Goal: Information Seeking & Learning: Learn about a topic

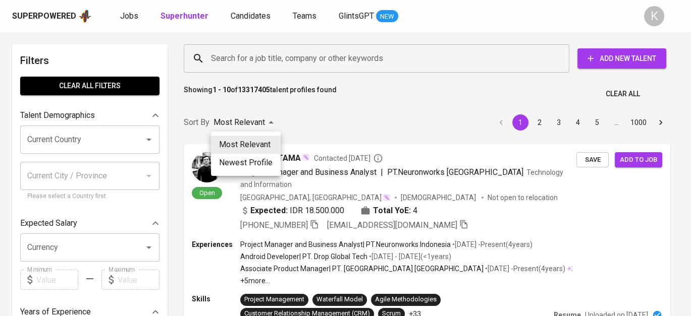
click at [307, 112] on div at bounding box center [345, 158] width 691 height 316
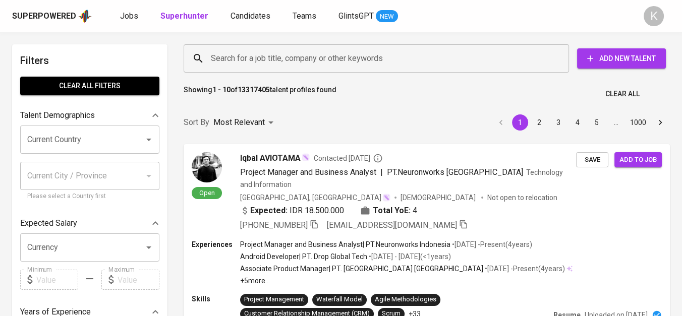
click at [290, 60] on input "Search for a job title, company or other keywords" at bounding box center [378, 58] width 341 height 19
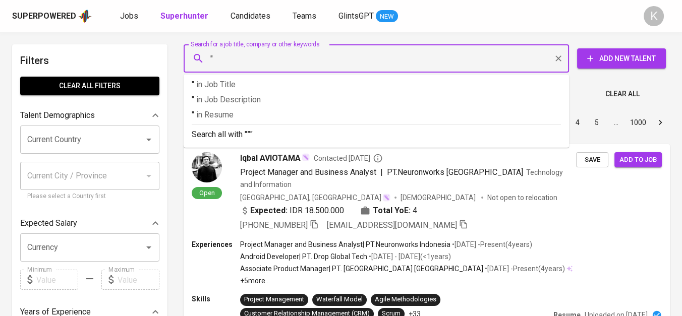
paste input "GILAN AGUNG SEJAHTERA"
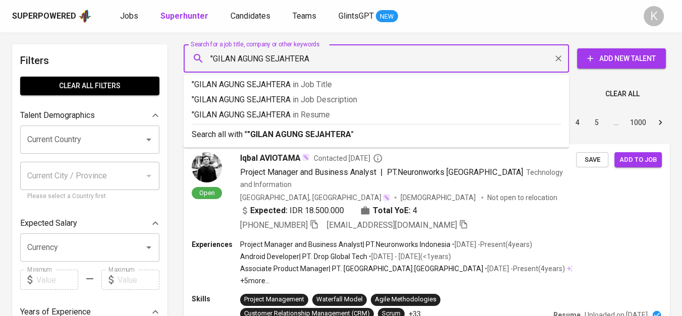
type input ""GILAN AGUNG SEJAHTERA""
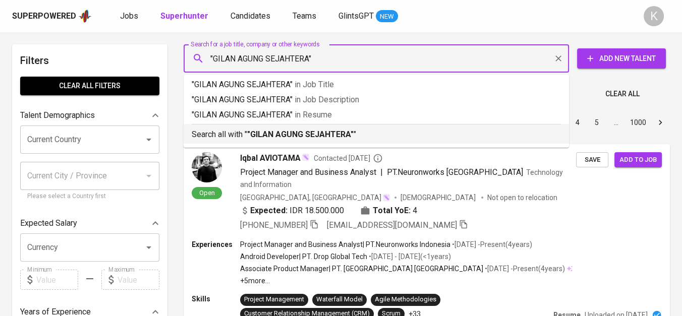
click at [323, 133] on b ""GILAN AGUNG SEJAHTERA"" at bounding box center [300, 135] width 106 height 10
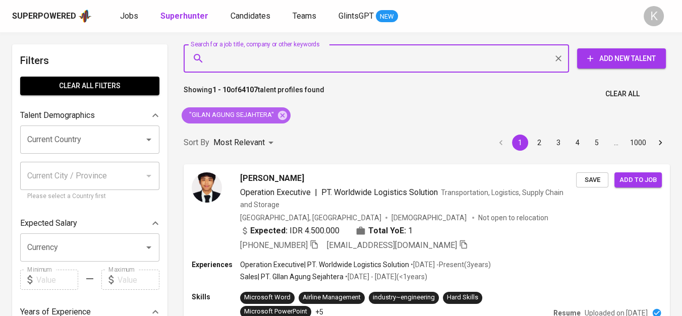
click at [283, 109] on div ""GILAN AGUNG SEJAHTERA"" at bounding box center [236, 116] width 109 height 16
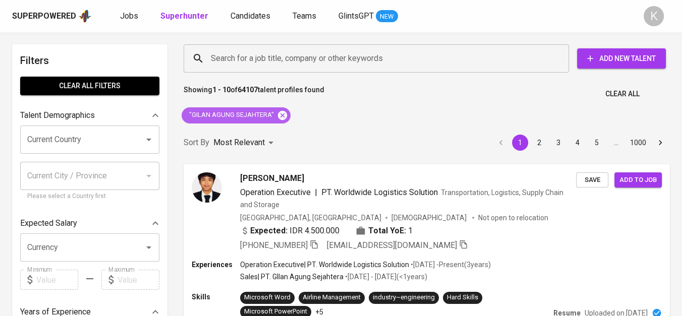
click at [281, 116] on icon at bounding box center [282, 115] width 11 height 11
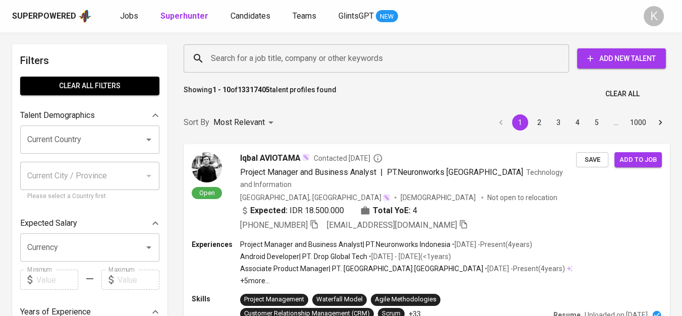
click at [294, 62] on input "Search for a job title, company or other keywords" at bounding box center [378, 58] width 341 height 19
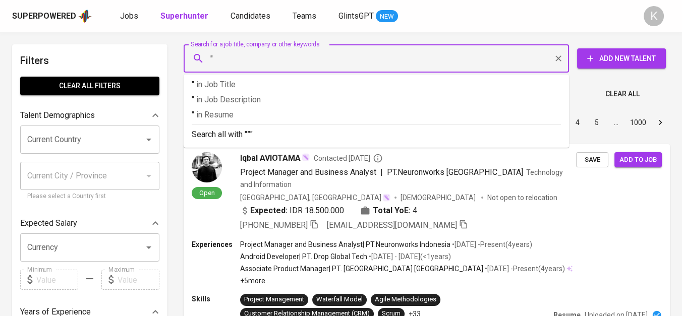
paste input "Dragon Indonesia Exotics"
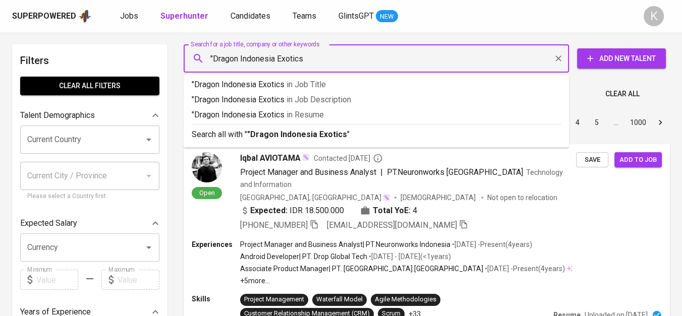
type input ""Dragon Indonesia Exotics""
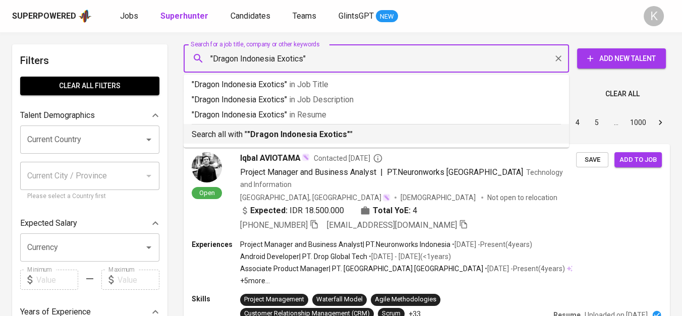
drag, startPoint x: 298, startPoint y: 127, endPoint x: 189, endPoint y: 153, distance: 112.5
click at [298, 127] on div "Search all with " "Dragon Indonesia Exotics" "" at bounding box center [376, 132] width 369 height 17
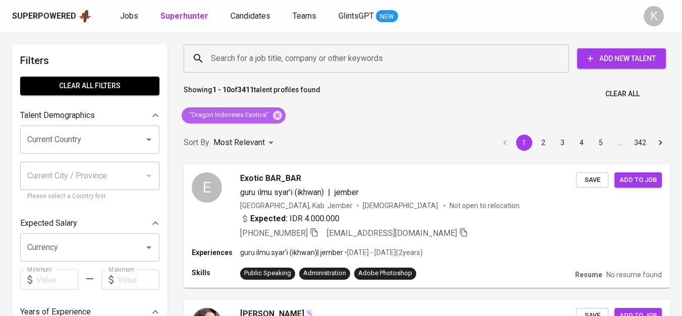
click at [277, 109] on div ""Dragon Indonesia Exotics"" at bounding box center [234, 116] width 104 height 16
click at [272, 118] on icon at bounding box center [277, 115] width 11 height 11
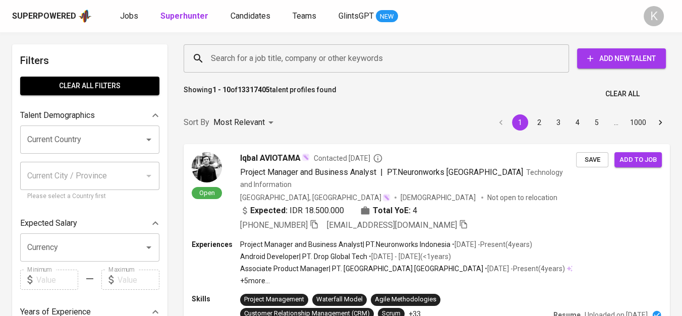
click at [229, 65] on input "Search for a job title, company or other keywords" at bounding box center [378, 58] width 341 height 19
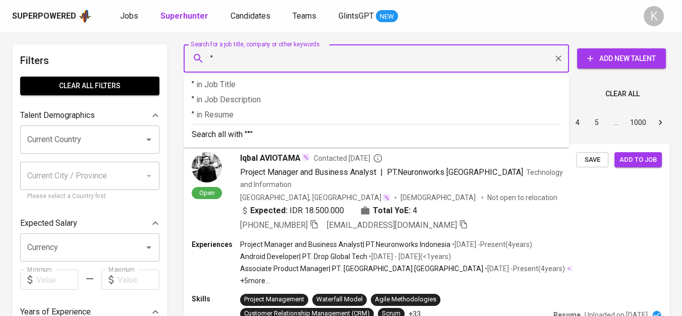
paste input "Lautan Mitra Kreasi"
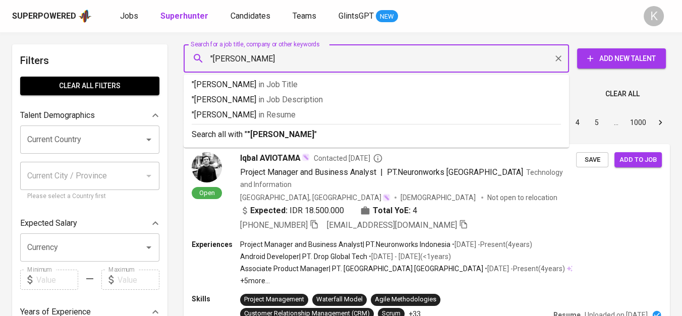
type input ""Lautan Mitra Kreasi""
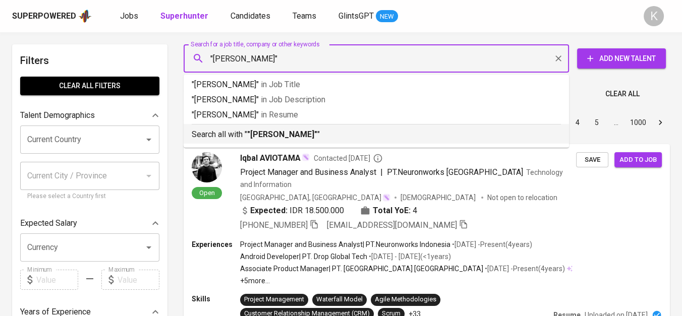
click at [269, 139] on b ""Lautan Mitra Kreasi"" at bounding box center [282, 135] width 70 height 10
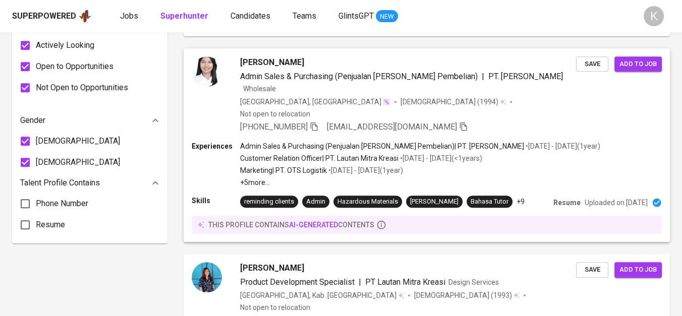
scroll to position [785, 0]
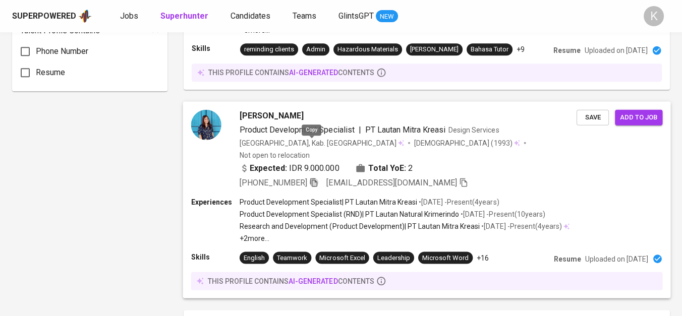
click at [311, 178] on icon "button" at bounding box center [313, 182] width 9 height 9
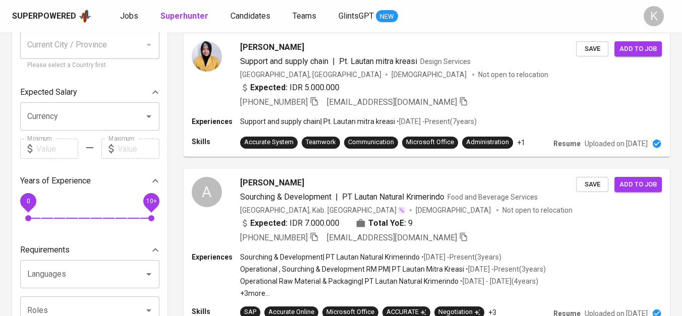
scroll to position [0, 0]
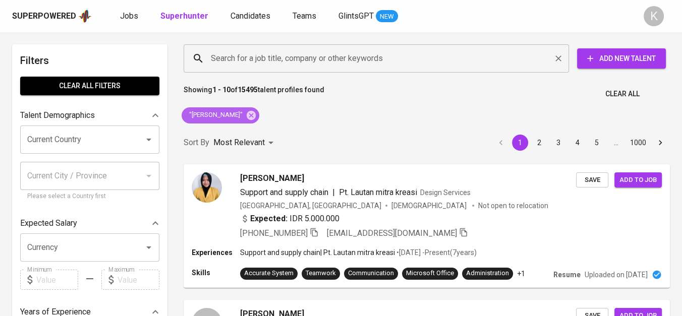
drag, startPoint x: 259, startPoint y: 116, endPoint x: 389, endPoint y: 59, distance: 141.7
click at [257, 116] on icon at bounding box center [251, 115] width 11 height 11
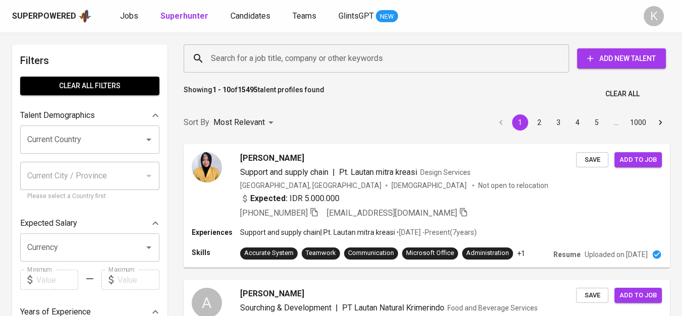
click at [363, 58] on input "Search for a job title, company or other keywords" at bounding box center [378, 58] width 341 height 19
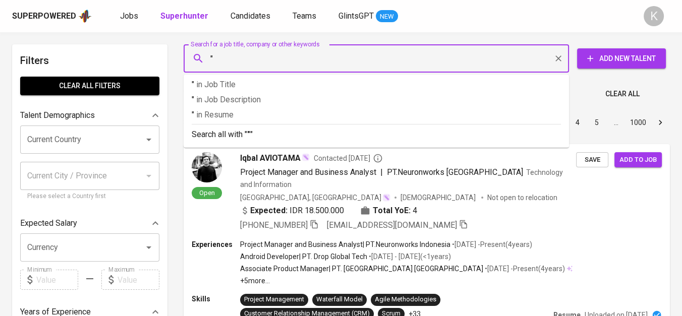
paste input "PT Saffron Global Indo"
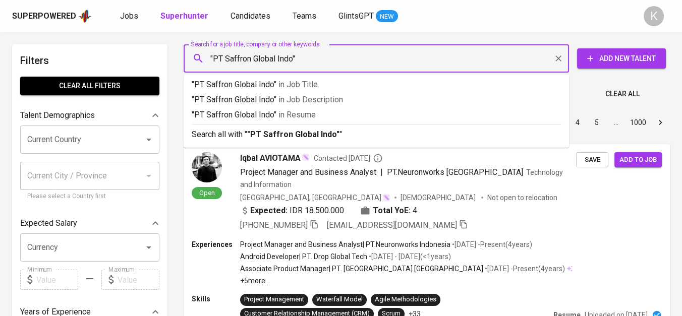
drag, startPoint x: 226, startPoint y: 55, endPoint x: 214, endPoint y: 63, distance: 14.1
click at [214, 63] on input ""PT Saffron Global Indo"" at bounding box center [378, 58] width 341 height 19
type input ""Saffron Global Indo""
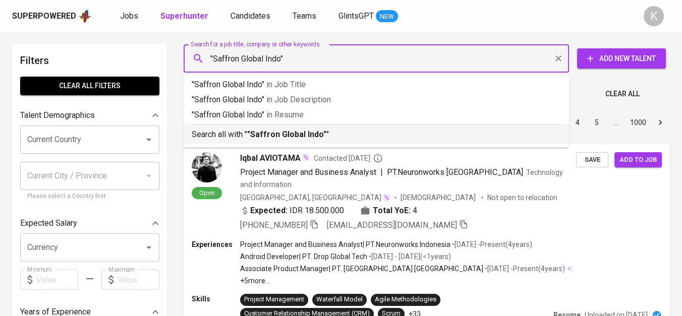
click at [254, 131] on b ""Saffron Global Indo"" at bounding box center [286, 135] width 79 height 10
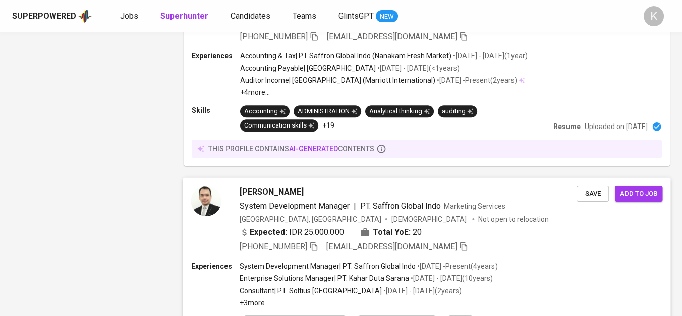
scroll to position [1486, 0]
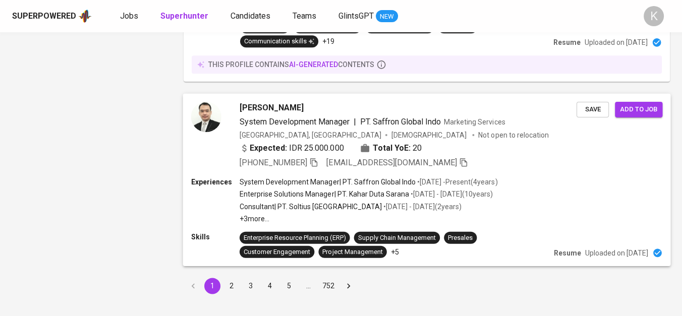
click at [311, 158] on icon "button" at bounding box center [313, 162] width 9 height 9
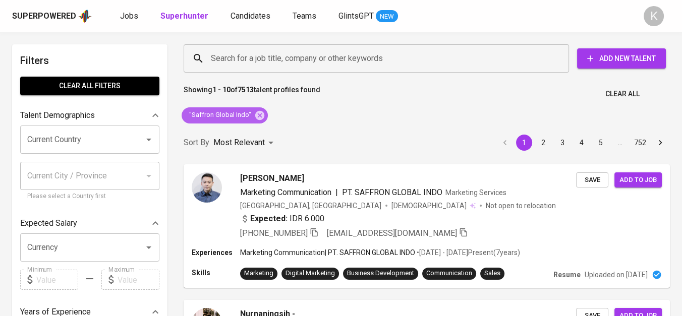
drag, startPoint x: 258, startPoint y: 113, endPoint x: 281, endPoint y: 3, distance: 112.5
click at [258, 113] on icon at bounding box center [259, 115] width 9 height 9
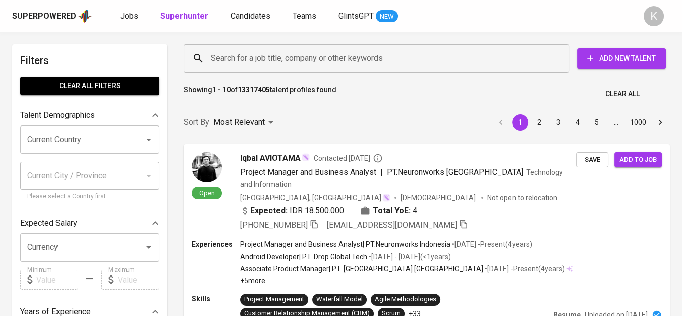
click at [275, 61] on input "Search for a job title, company or other keywords" at bounding box center [378, 58] width 341 height 19
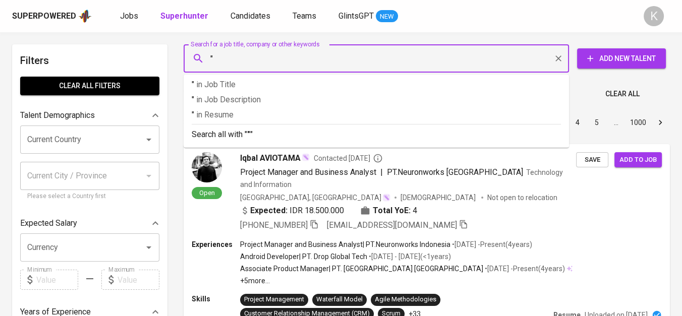
paste input "PT. Surya Delta Manajemen"
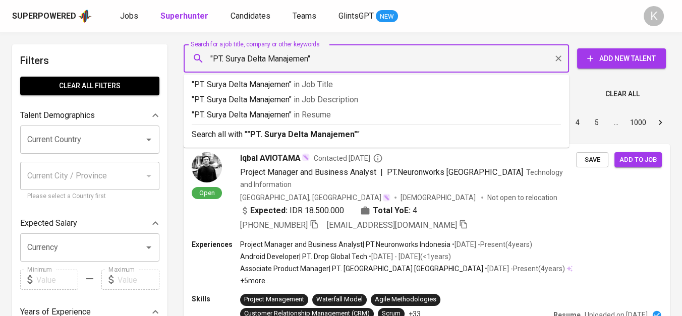
click at [228, 65] on input ""PT. Surya Delta Manajemen"" at bounding box center [378, 58] width 341 height 19
type input ""Surya Delta Manajemen""
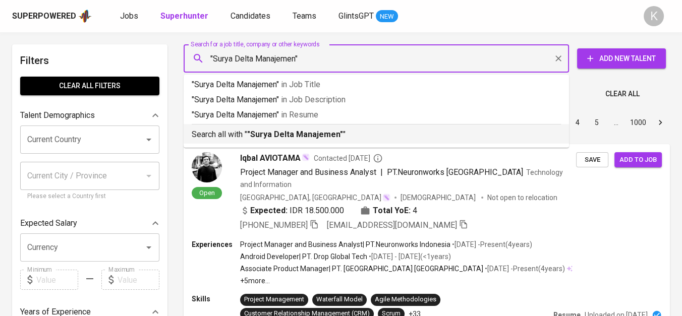
click at [315, 128] on div "Search all with " "Surya Delta Manajemen" "" at bounding box center [376, 132] width 369 height 17
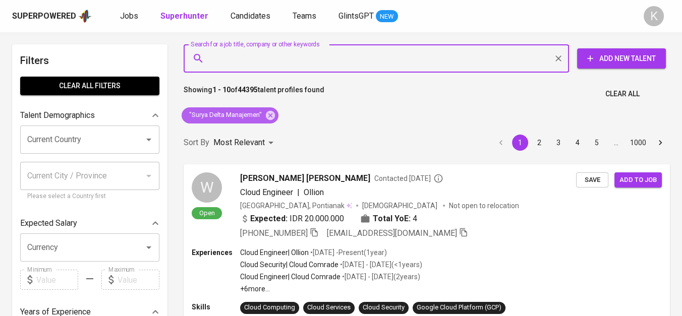
drag, startPoint x: 266, startPoint y: 111, endPoint x: 329, endPoint y: 7, distance: 121.4
click at [265, 111] on icon at bounding box center [270, 115] width 11 height 11
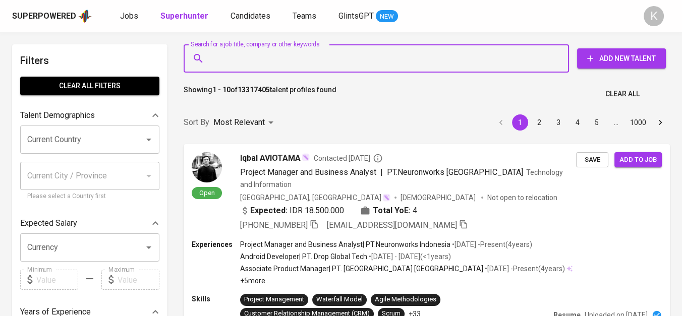
click at [281, 50] on input "Search for a job title, company or other keywords" at bounding box center [378, 58] width 341 height 19
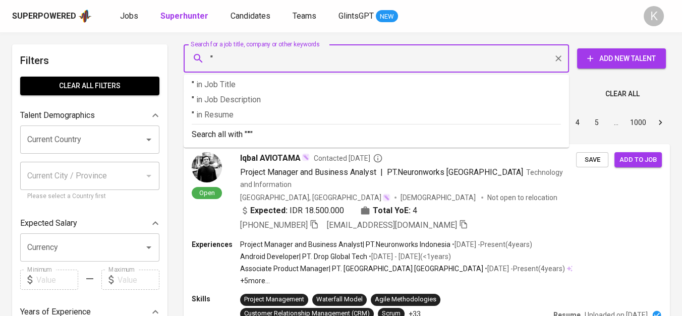
paste input "PT. Master Pancang Pondasi"
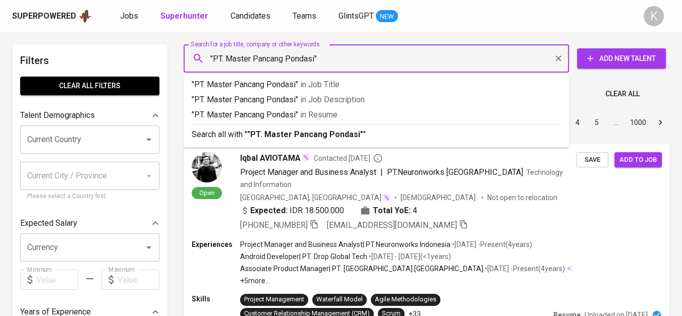
drag, startPoint x: 224, startPoint y: 62, endPoint x: 216, endPoint y: 59, distance: 9.1
click at [216, 59] on input ""PT. Master Pancang Pondasi"" at bounding box center [378, 58] width 341 height 19
type input ""Master Pancang Pondasi""
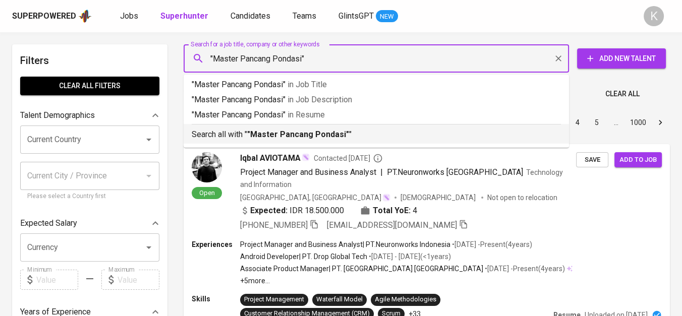
click at [290, 129] on p "Search all with " "Master Pancang Pondasi" "" at bounding box center [376, 135] width 369 height 12
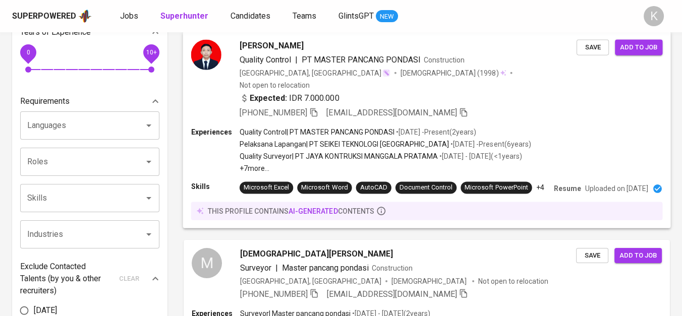
scroll to position [224, 0]
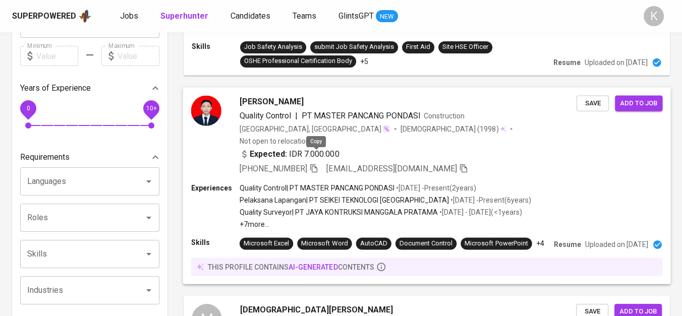
click at [318, 164] on icon "button" at bounding box center [313, 168] width 9 height 9
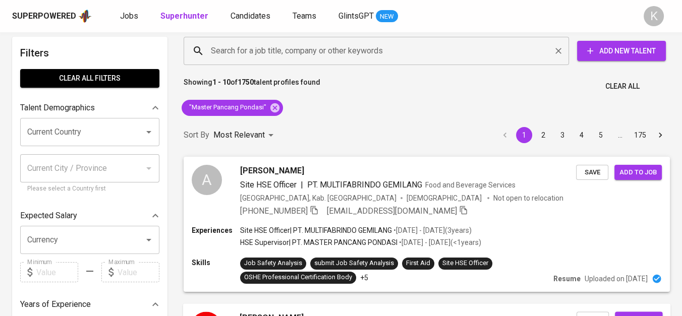
scroll to position [0, 0]
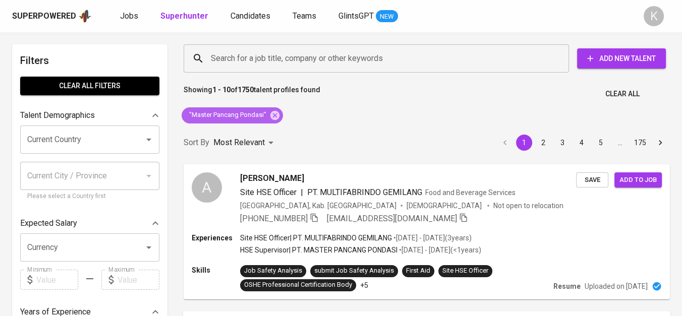
drag, startPoint x: 279, startPoint y: 114, endPoint x: 329, endPoint y: 0, distance: 124.5
click at [279, 114] on icon at bounding box center [275, 115] width 9 height 9
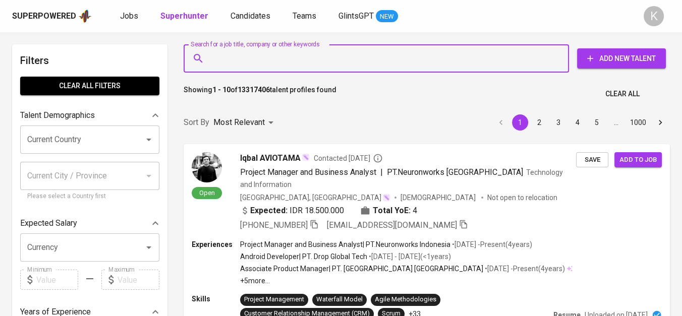
click at [277, 63] on input "Search for a job title, company or other keywords" at bounding box center [378, 58] width 341 height 19
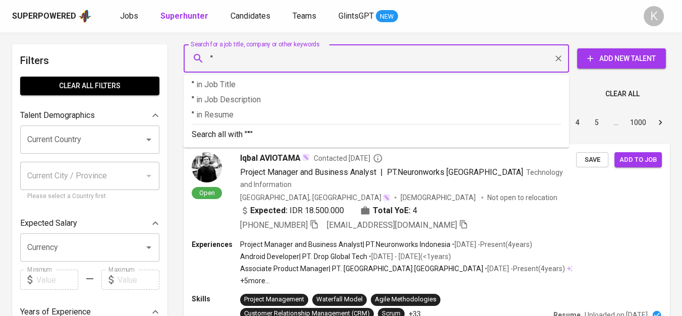
paste input "PT. DELPHINECOMAR INDONESIA"
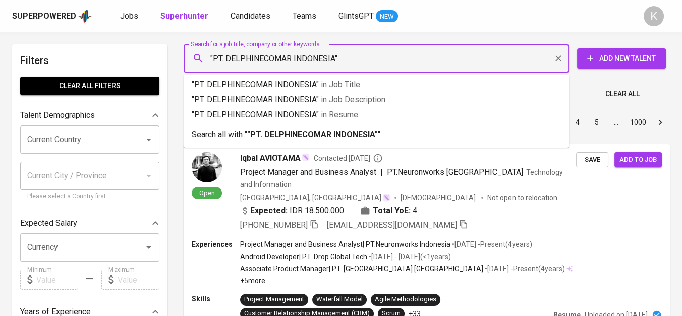
drag, startPoint x: 227, startPoint y: 61, endPoint x: 212, endPoint y: 61, distance: 14.6
click at [212, 61] on input ""PT. DELPHINECOMAR INDONESIA"" at bounding box center [378, 58] width 341 height 19
type input ""DELPHINECOMAR INDONESIA""
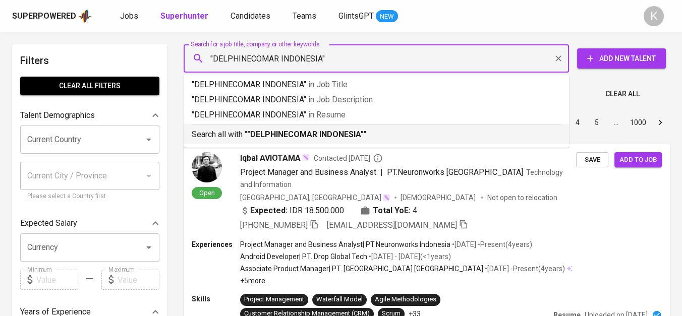
click at [312, 136] on b ""DELPHINECOMAR INDONESIA"" at bounding box center [305, 135] width 117 height 10
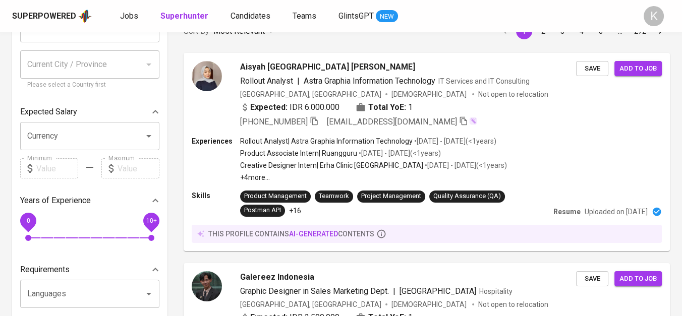
scroll to position [112, 0]
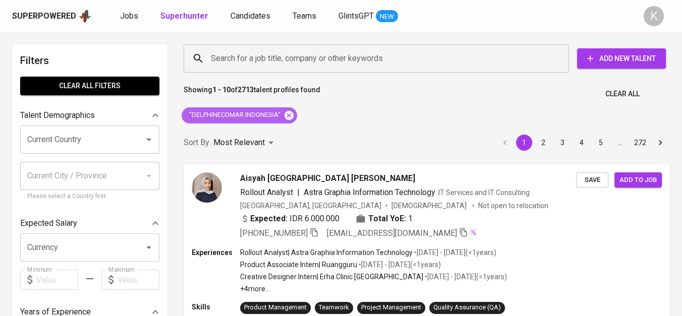
click at [293, 115] on icon at bounding box center [289, 115] width 9 height 9
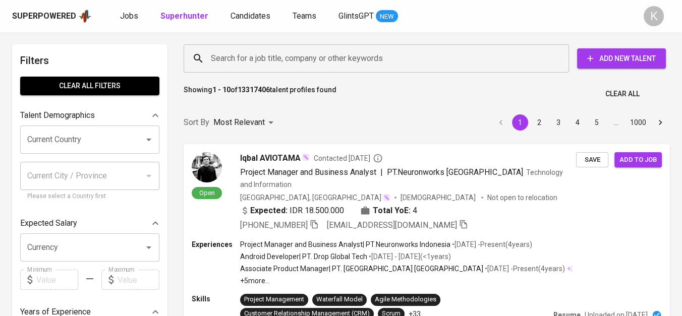
click at [248, 56] on input "Search for a job title, company or other keywords" at bounding box center [378, 58] width 341 height 19
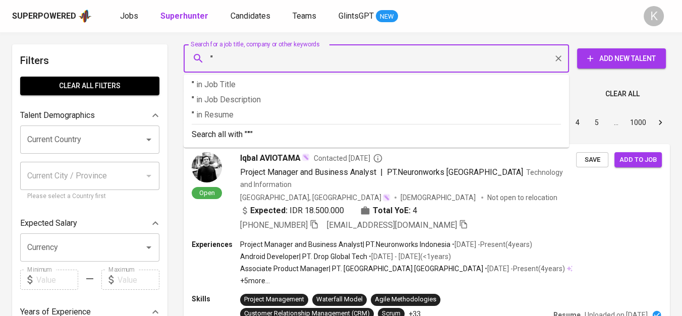
paste input "[PERSON_NAME] indonesia"
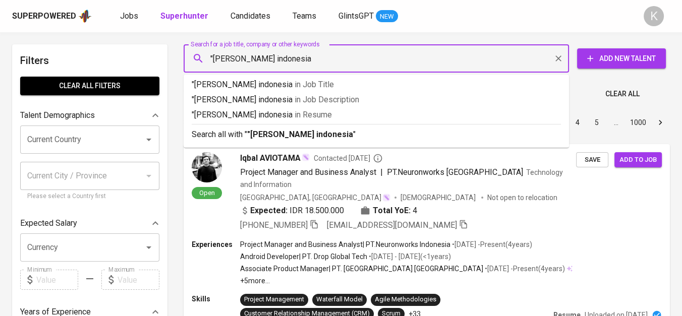
type input ""[PERSON_NAME] indonesia""
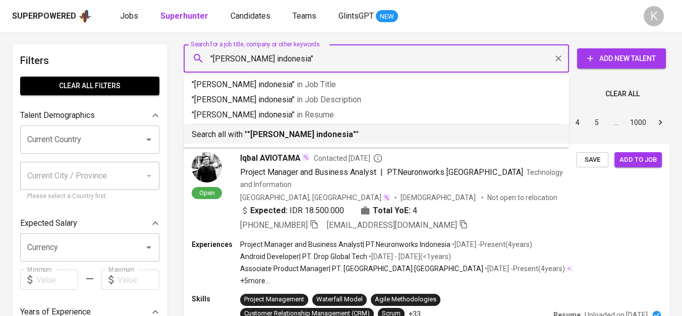
drag, startPoint x: 283, startPoint y: 136, endPoint x: 463, endPoint y: 193, distance: 188.8
click at [283, 136] on b ""[PERSON_NAME] indonesia"" at bounding box center [301, 135] width 109 height 10
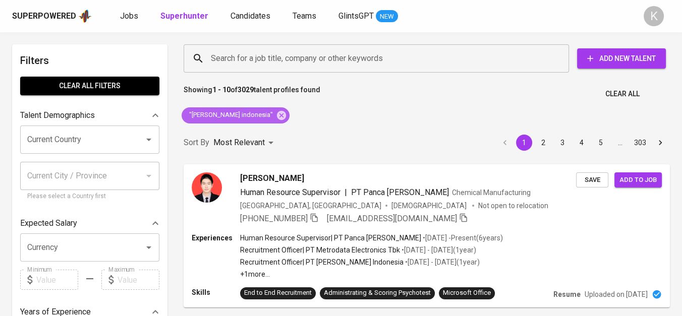
drag, startPoint x: 279, startPoint y: 118, endPoint x: 332, endPoint y: 3, distance: 126.5
click at [279, 119] on icon at bounding box center [281, 115] width 9 height 9
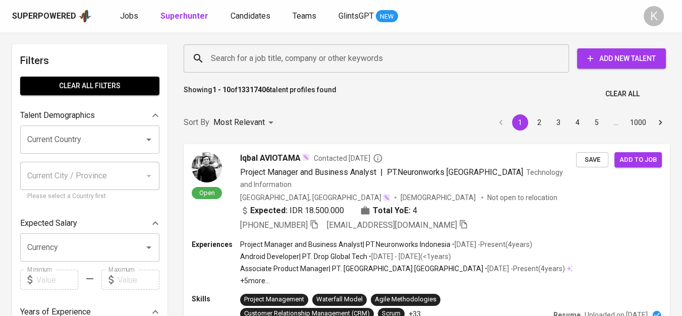
click at [279, 64] on input "Search for a job title, company or other keywords" at bounding box center [378, 58] width 341 height 19
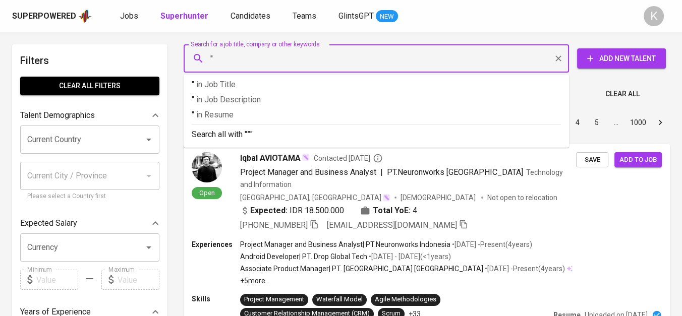
paste input "PT. REMBULAN MUDA BERKILAU"
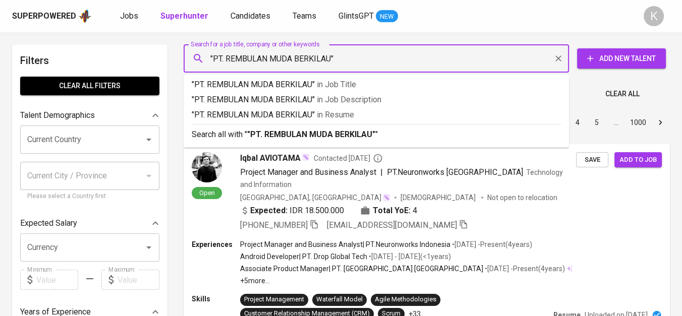
click at [227, 58] on input ""PT. REMBULAN MUDA BERKILAU"" at bounding box center [378, 58] width 341 height 19
type input ""REMBULAN MUDA BERKILAU""
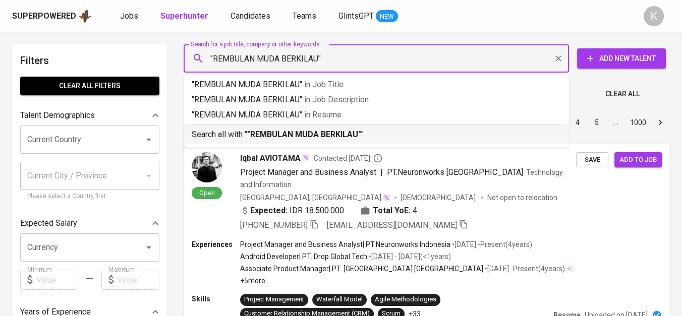
click at [311, 134] on b ""REMBULAN MUDA BERKILAU"" at bounding box center [304, 135] width 114 height 10
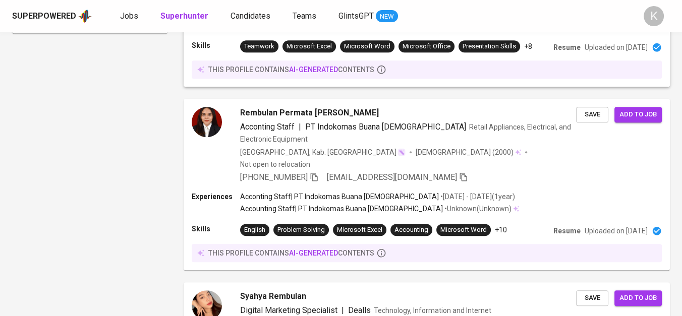
scroll to position [953, 0]
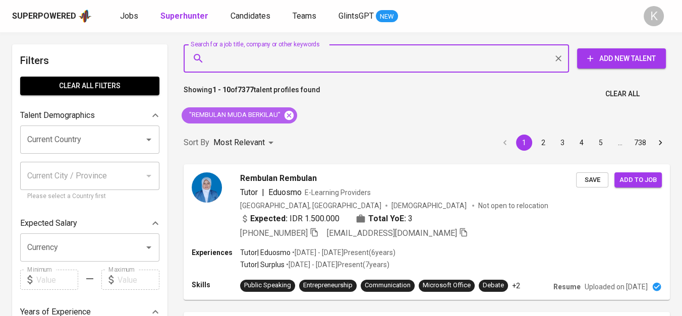
click at [288, 117] on icon at bounding box center [289, 115] width 9 height 9
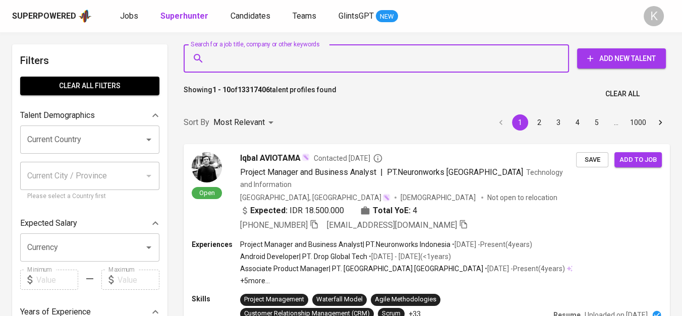
click at [265, 57] on input "Search for a job title, company or other keywords" at bounding box center [378, 58] width 341 height 19
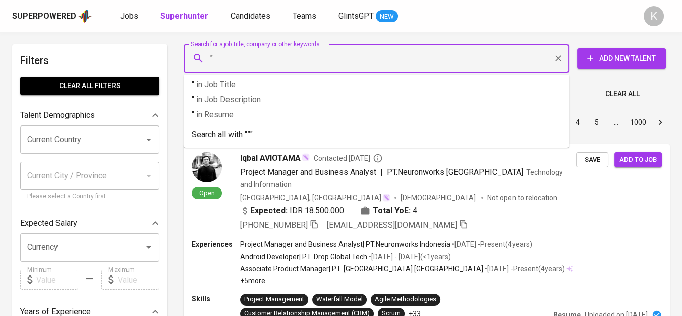
paste input "Indraco Global [GEOGRAPHIC_DATA]"
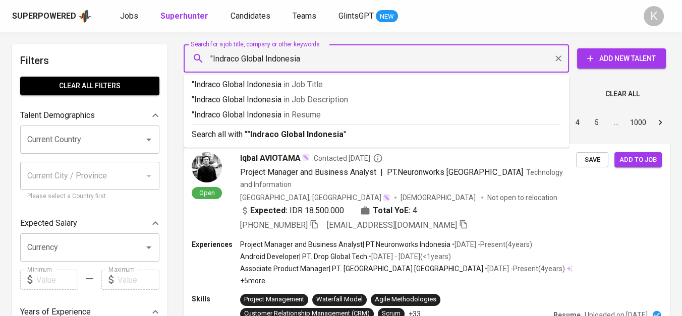
type input ""Indraco Global Indonesia""
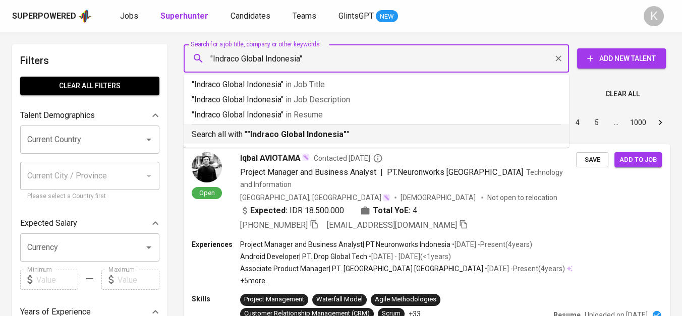
click at [295, 135] on b ""Indraco Global Indonesia"" at bounding box center [296, 135] width 99 height 10
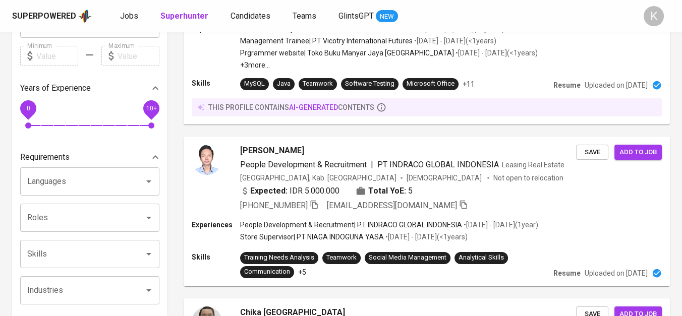
scroll to position [561, 0]
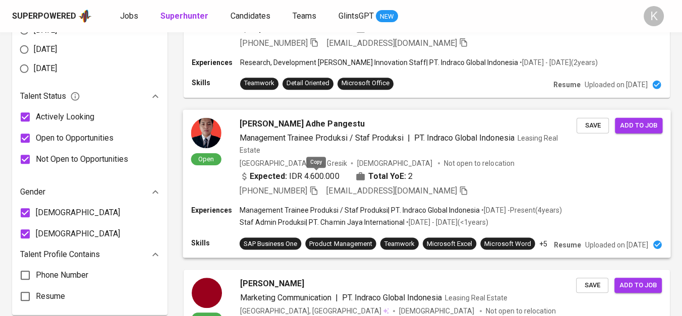
click at [314, 186] on icon "button" at bounding box center [313, 190] width 7 height 9
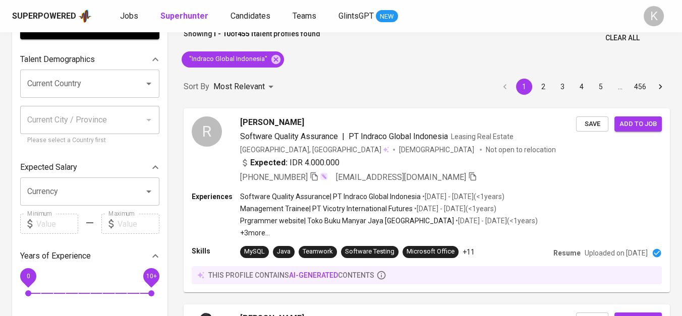
scroll to position [0, 0]
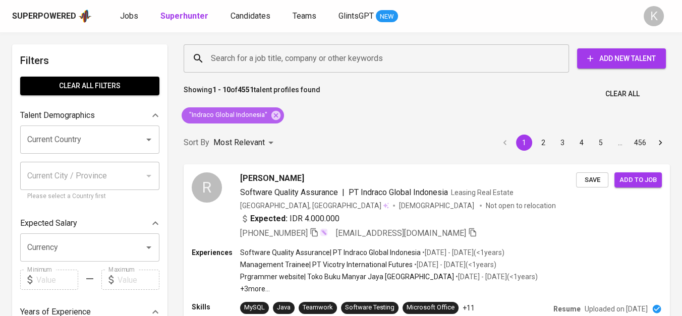
drag, startPoint x: 270, startPoint y: 120, endPoint x: 323, endPoint y: 5, distance: 126.7
click at [271, 120] on icon at bounding box center [276, 115] width 11 height 11
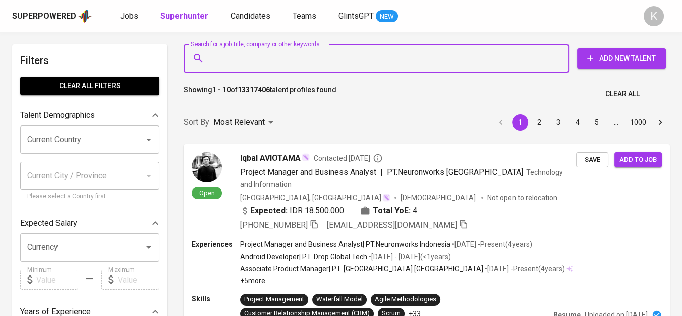
click at [256, 57] on input "Search for a job title, company or other keywords" at bounding box center [378, 58] width 341 height 19
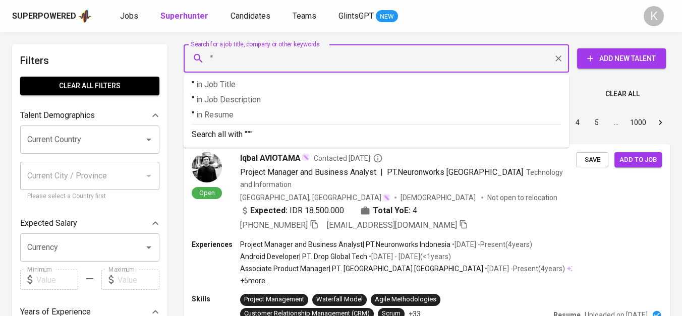
paste input "PT. PALM MAS ASRI"
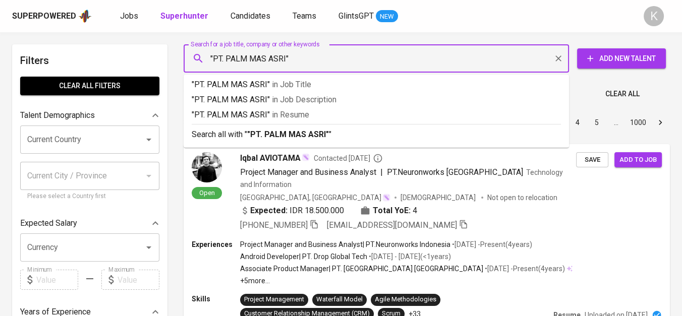
click at [228, 56] on input ""PT. PALM MAS ASRI"" at bounding box center [378, 58] width 341 height 19
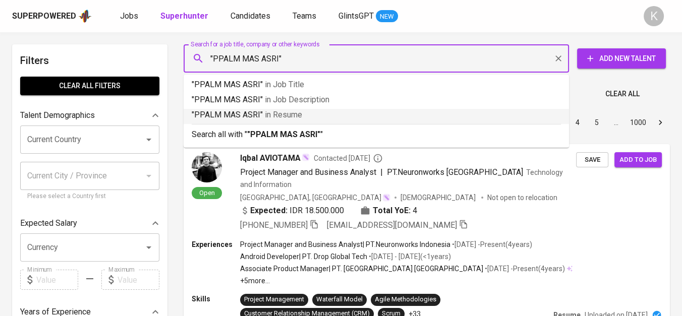
type input ""PALM MAS ASRI""
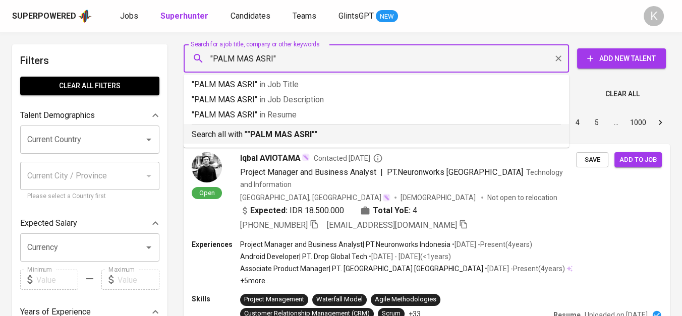
click at [293, 136] on b ""PALM MAS ASRI"" at bounding box center [281, 135] width 68 height 10
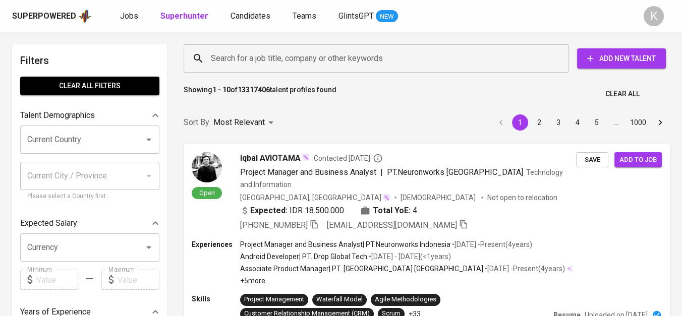
click at [246, 68] on div "Search for a job title, company or other keywords" at bounding box center [377, 58] width 386 height 28
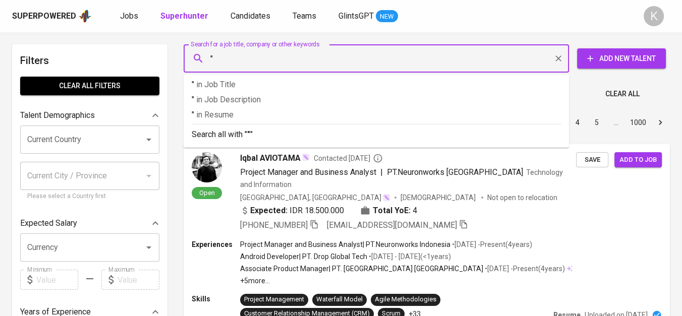
paste input "EG Manufacturing [GEOGRAPHIC_DATA]"
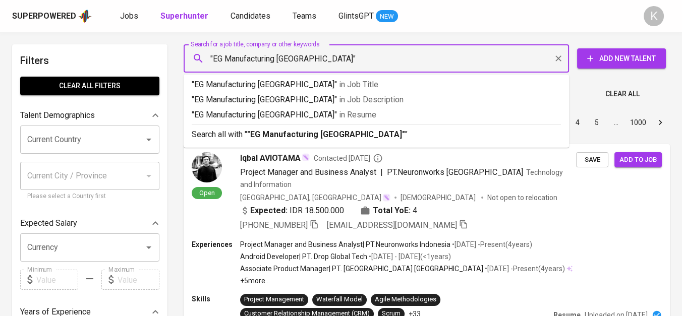
click at [212, 55] on input ""EG Manufacturing [GEOGRAPHIC_DATA]"" at bounding box center [378, 58] width 341 height 19
type input ""IEG Manufacturing [GEOGRAPHIC_DATA]""
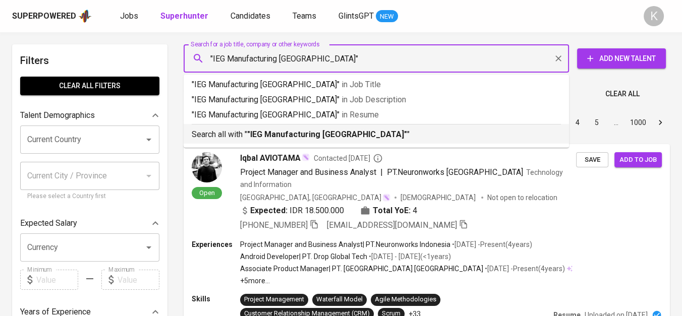
click at [254, 135] on b ""IEG Manufacturing [GEOGRAPHIC_DATA]"" at bounding box center [327, 135] width 160 height 10
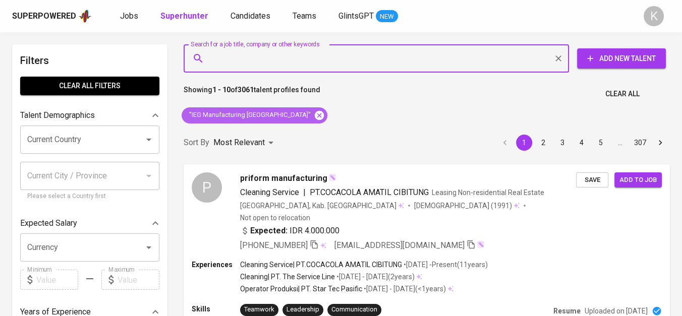
click at [315, 112] on icon at bounding box center [319, 115] width 9 height 9
